Goal: Transaction & Acquisition: Obtain resource

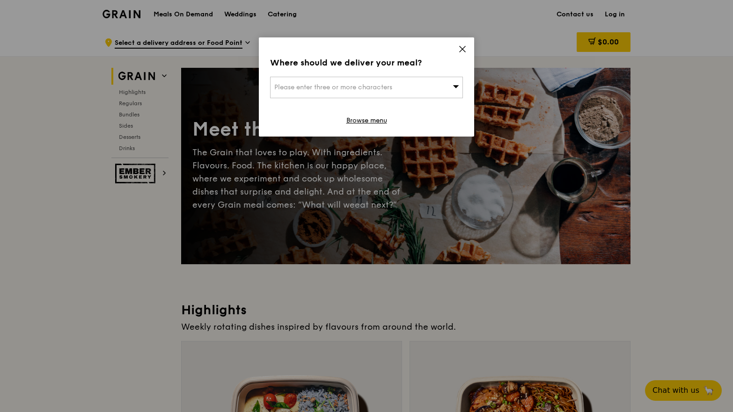
click at [457, 51] on div "Where should we deliver your meal? Please enter three or more characters Browse…" at bounding box center [366, 86] width 215 height 99
click at [461, 47] on icon at bounding box center [463, 49] width 6 height 6
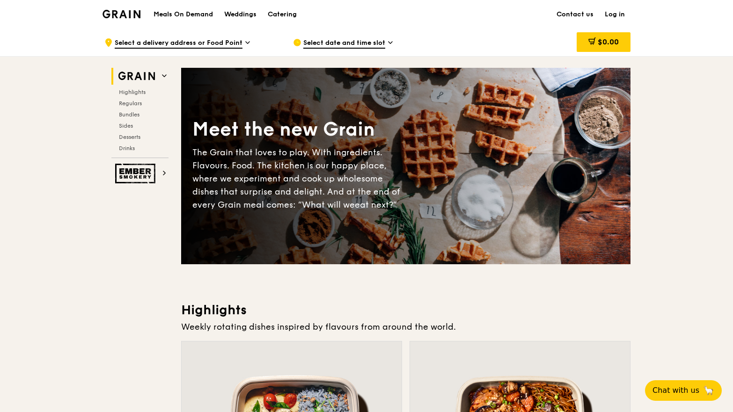
click at [290, 15] on div "Catering" at bounding box center [282, 14] width 29 height 28
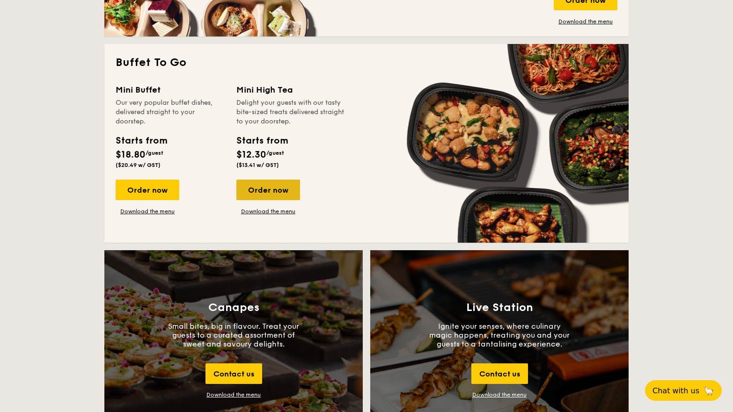
scroll to position [791, 0]
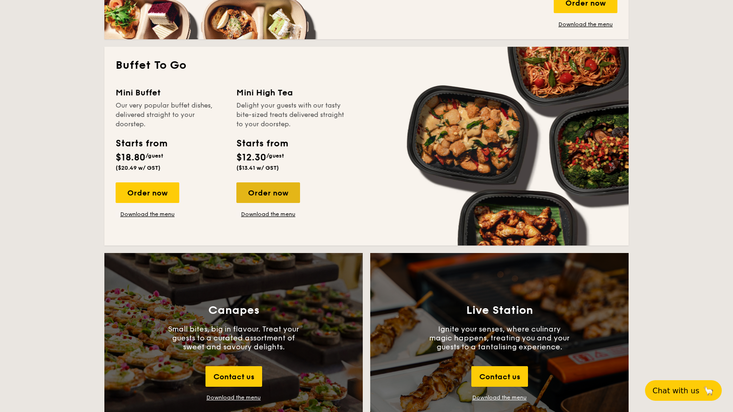
click at [281, 191] on div "Order now" at bounding box center [268, 193] width 64 height 21
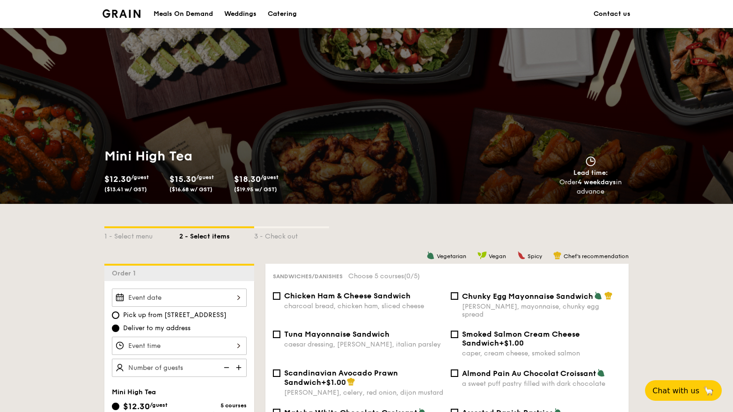
click at [290, 14] on div "Catering" at bounding box center [282, 14] width 29 height 28
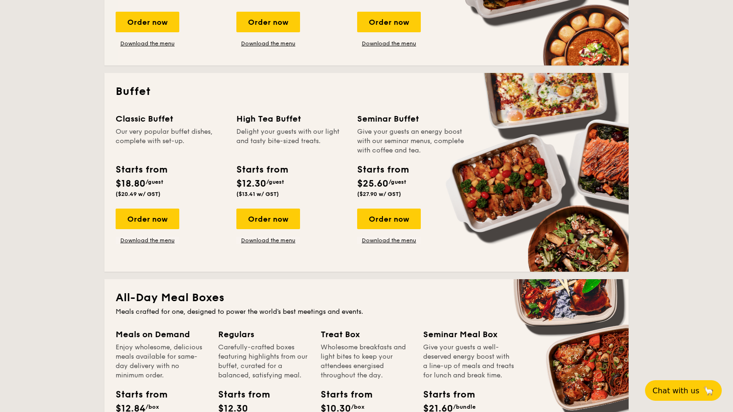
scroll to position [399, 0]
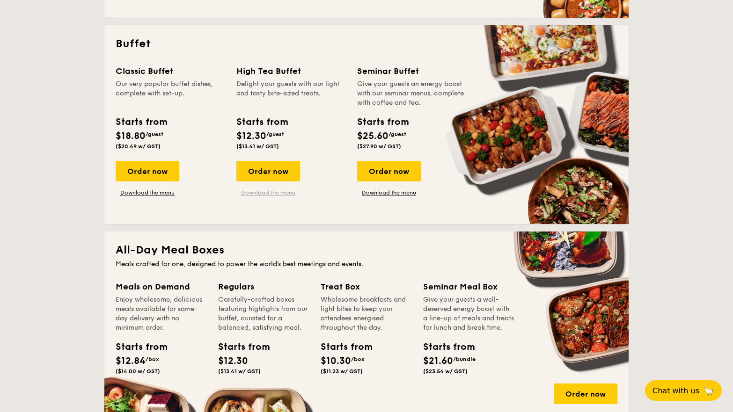
click at [268, 192] on link "Download the menu" at bounding box center [268, 192] width 64 height 7
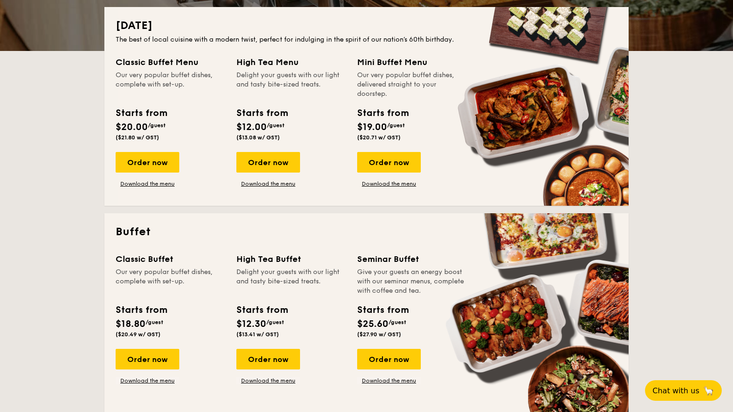
scroll to position [212, 0]
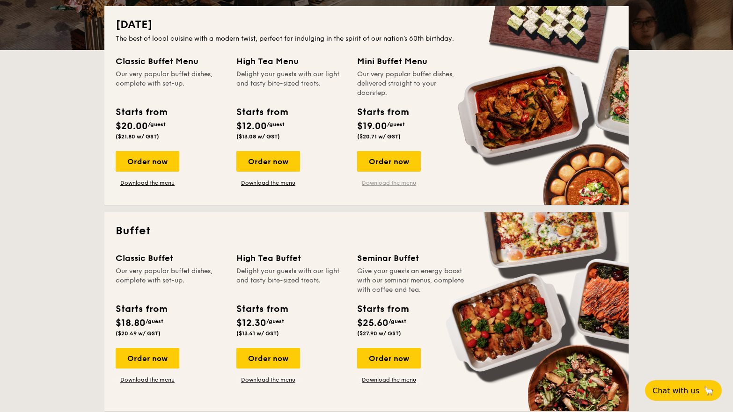
click at [404, 184] on link "Download the menu" at bounding box center [389, 182] width 64 height 7
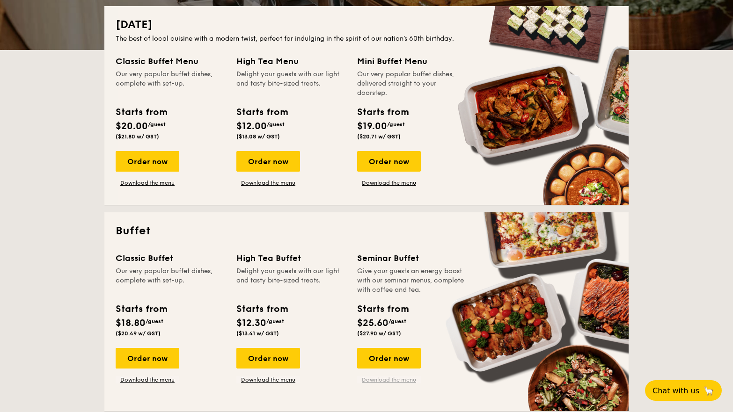
click at [392, 381] on link "Download the menu" at bounding box center [389, 379] width 64 height 7
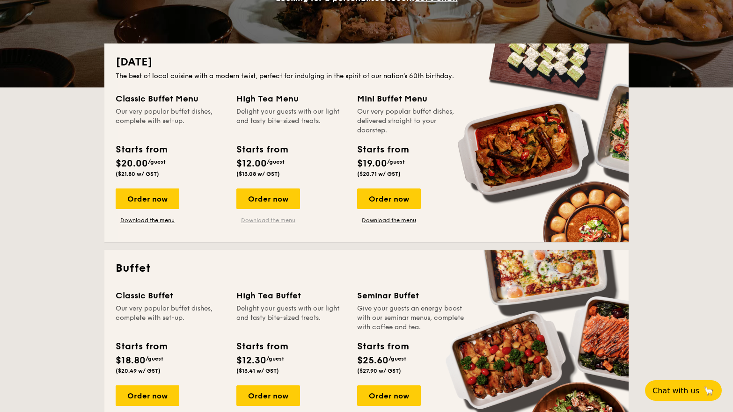
scroll to position [172, 0]
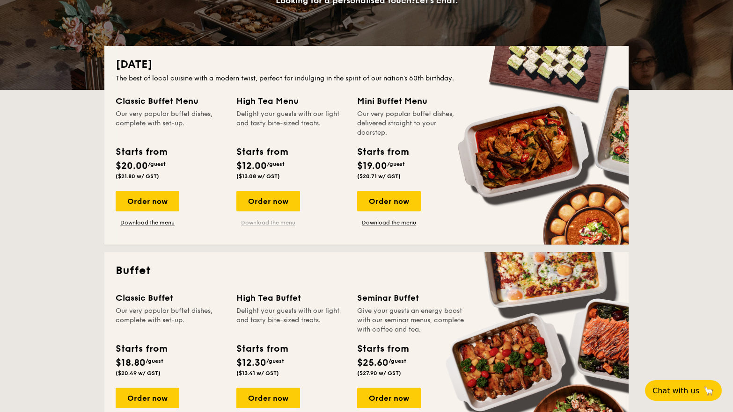
click at [277, 220] on link "Download the menu" at bounding box center [268, 222] width 64 height 7
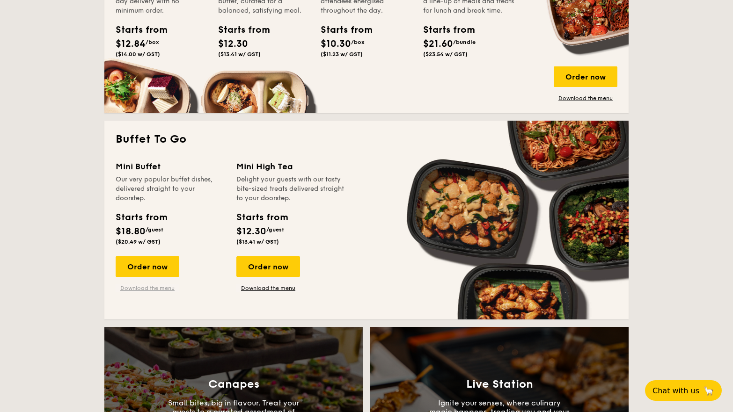
scroll to position [718, 0]
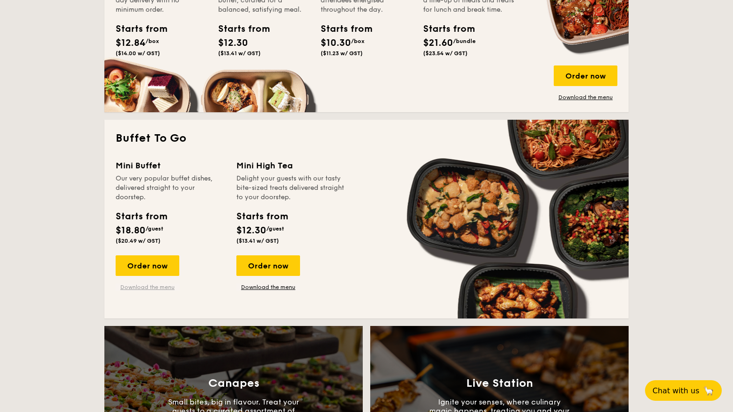
click at [161, 287] on link "Download the menu" at bounding box center [148, 287] width 64 height 7
click at [270, 288] on link "Download the menu" at bounding box center [268, 287] width 64 height 7
